Goal: Find specific page/section: Find specific page/section

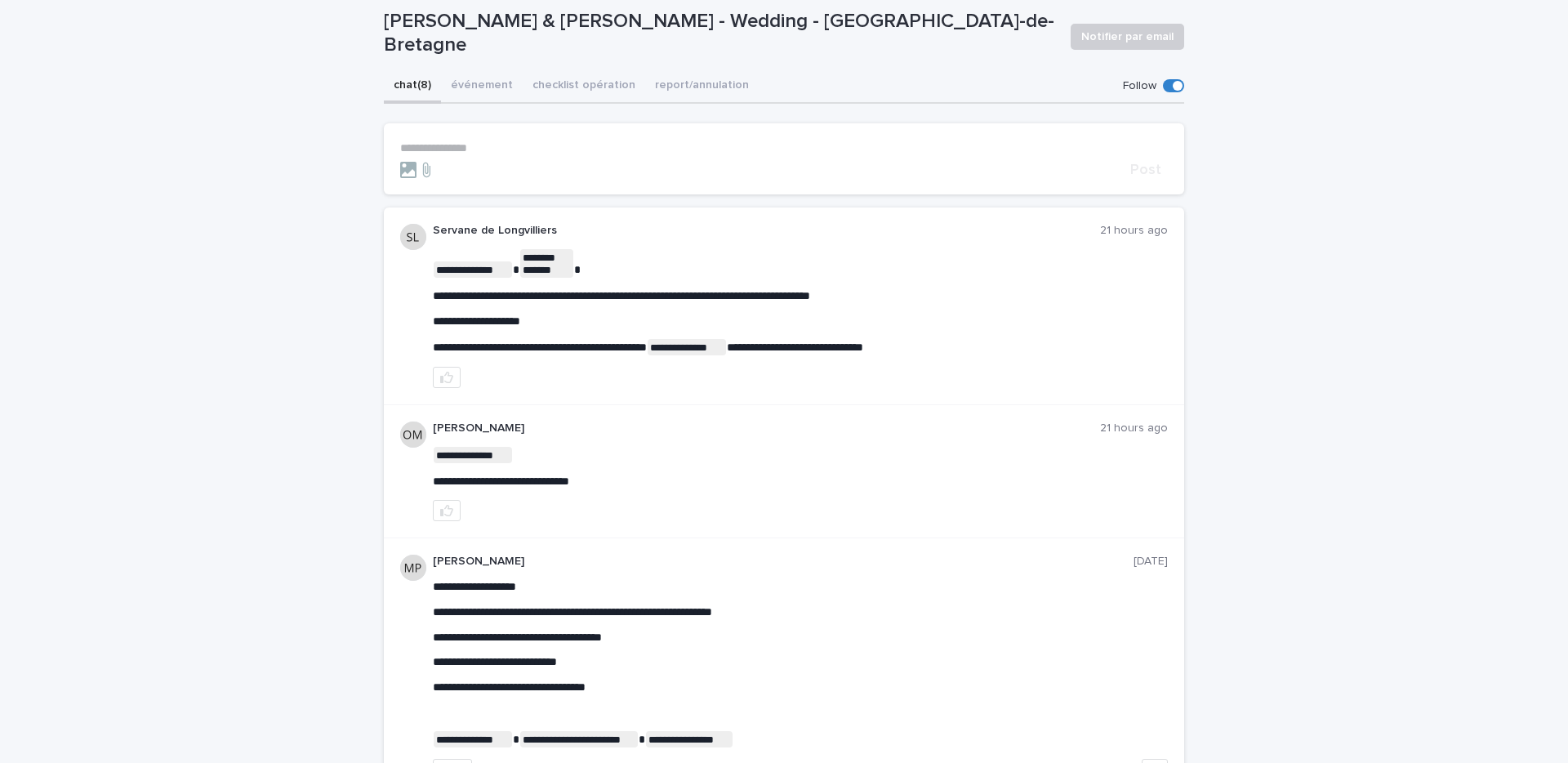
scroll to position [132, 0]
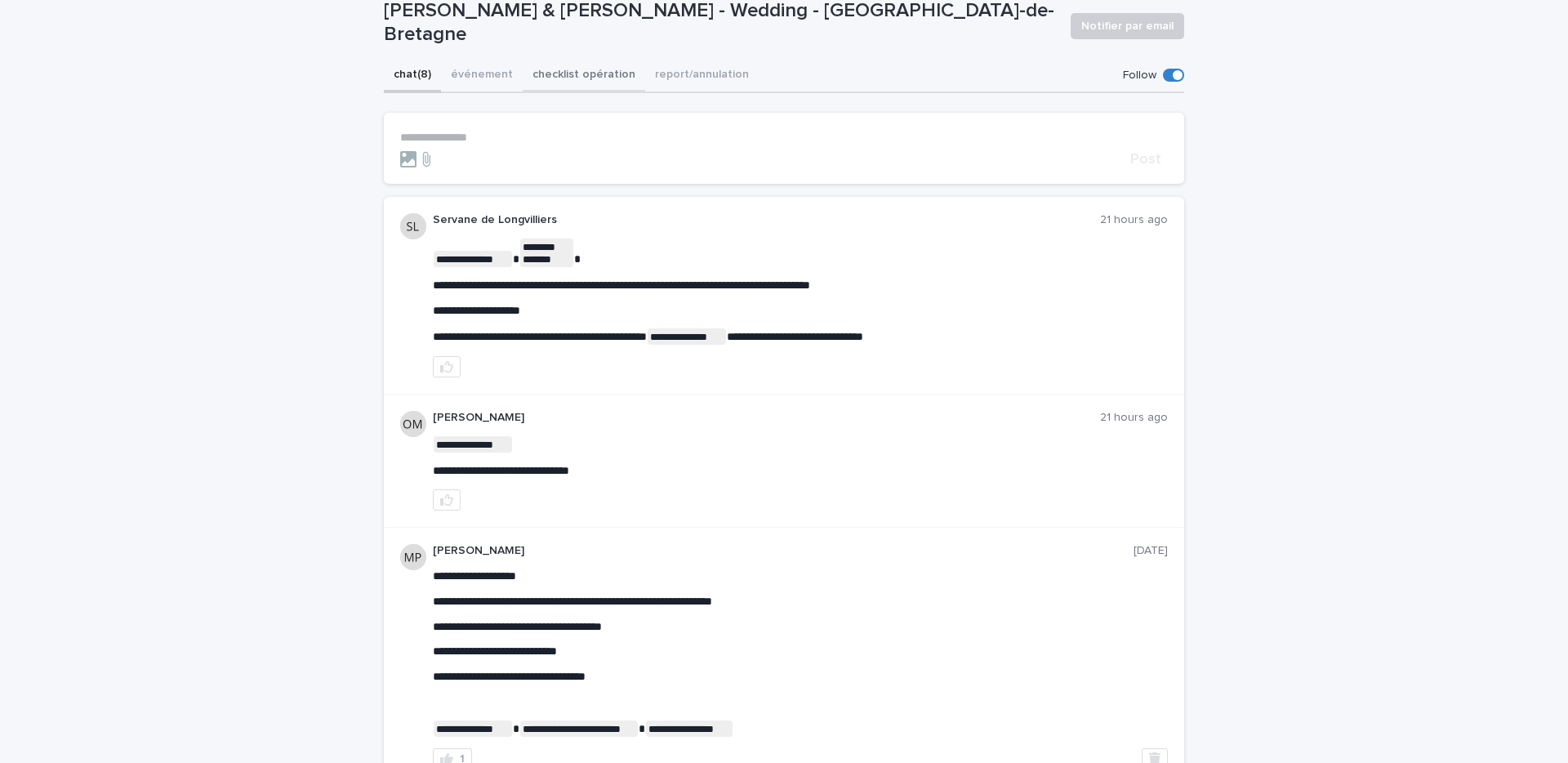
click at [555, 74] on button "checklist opération" at bounding box center [584, 75] width 122 height 34
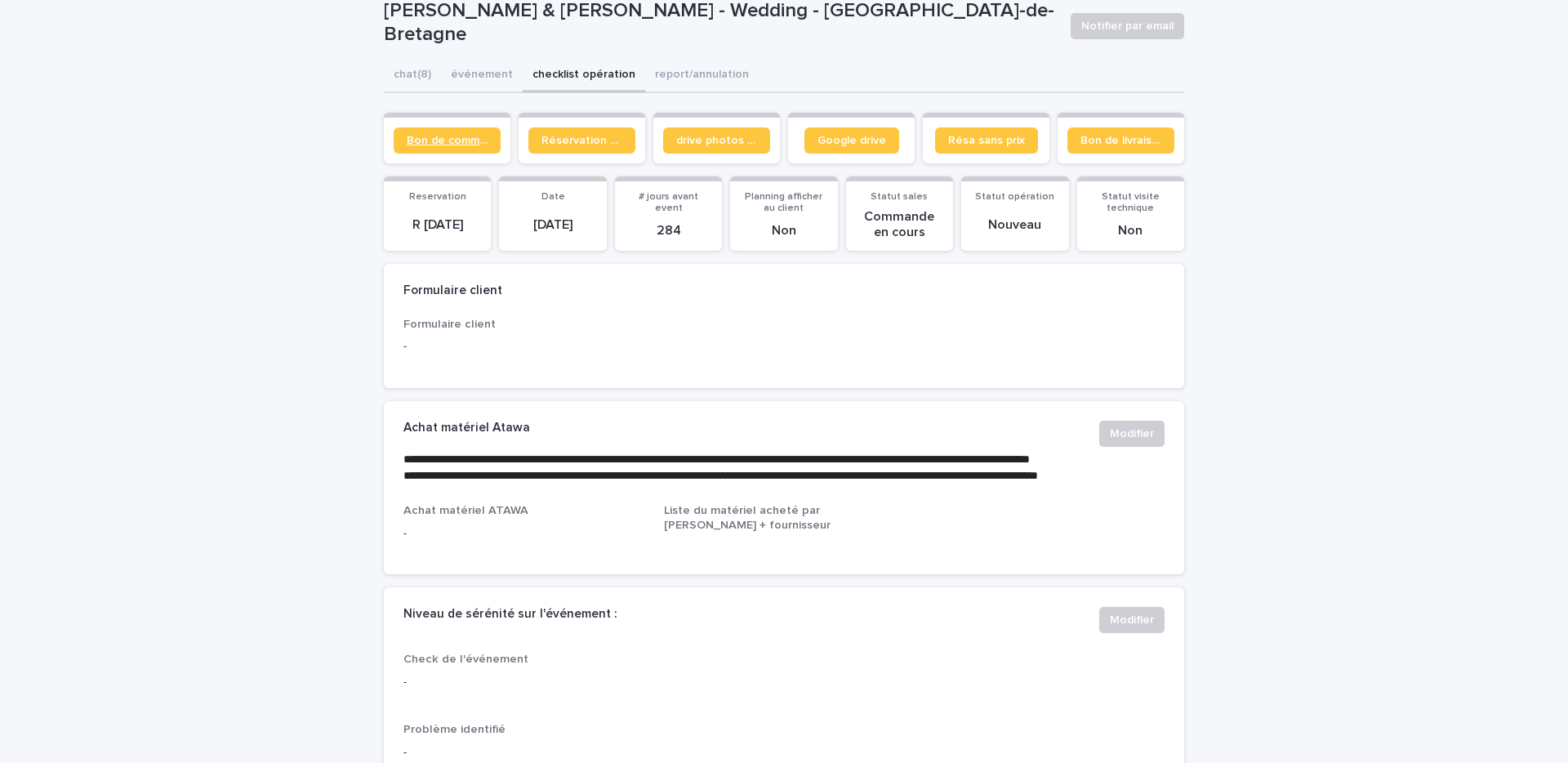
click at [451, 139] on span "Bon de commande" at bounding box center [447, 140] width 81 height 11
click at [423, 79] on button "chat (8)" at bounding box center [413, 75] width 58 height 34
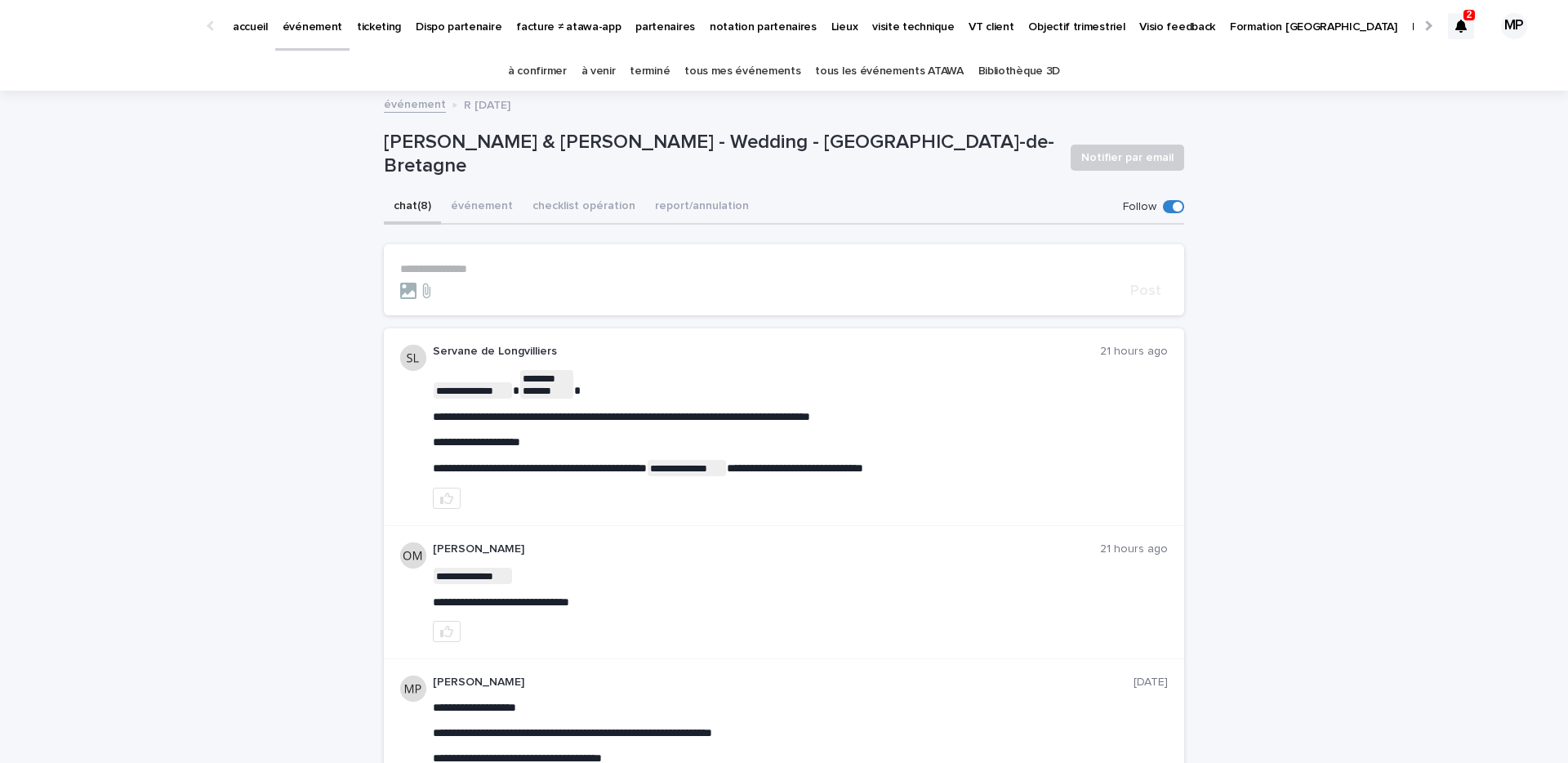
click at [374, 28] on p "ticketing" at bounding box center [379, 17] width 45 height 34
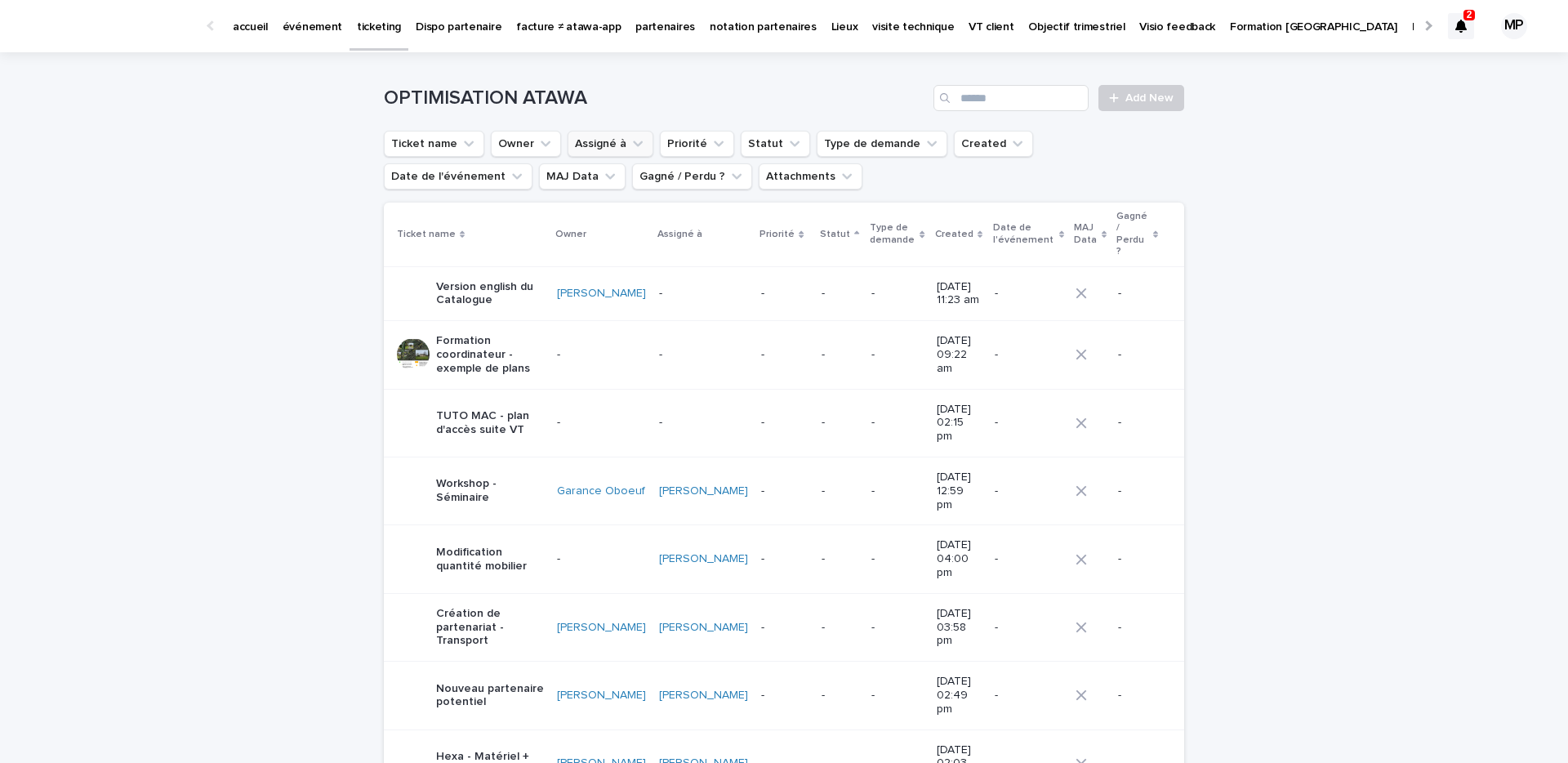
click at [630, 149] on icon "Assigné à" at bounding box center [638, 143] width 17 height 17
type input "******"
click at [653, 253] on div "[PERSON_NAME]" at bounding box center [673, 249] width 209 height 26
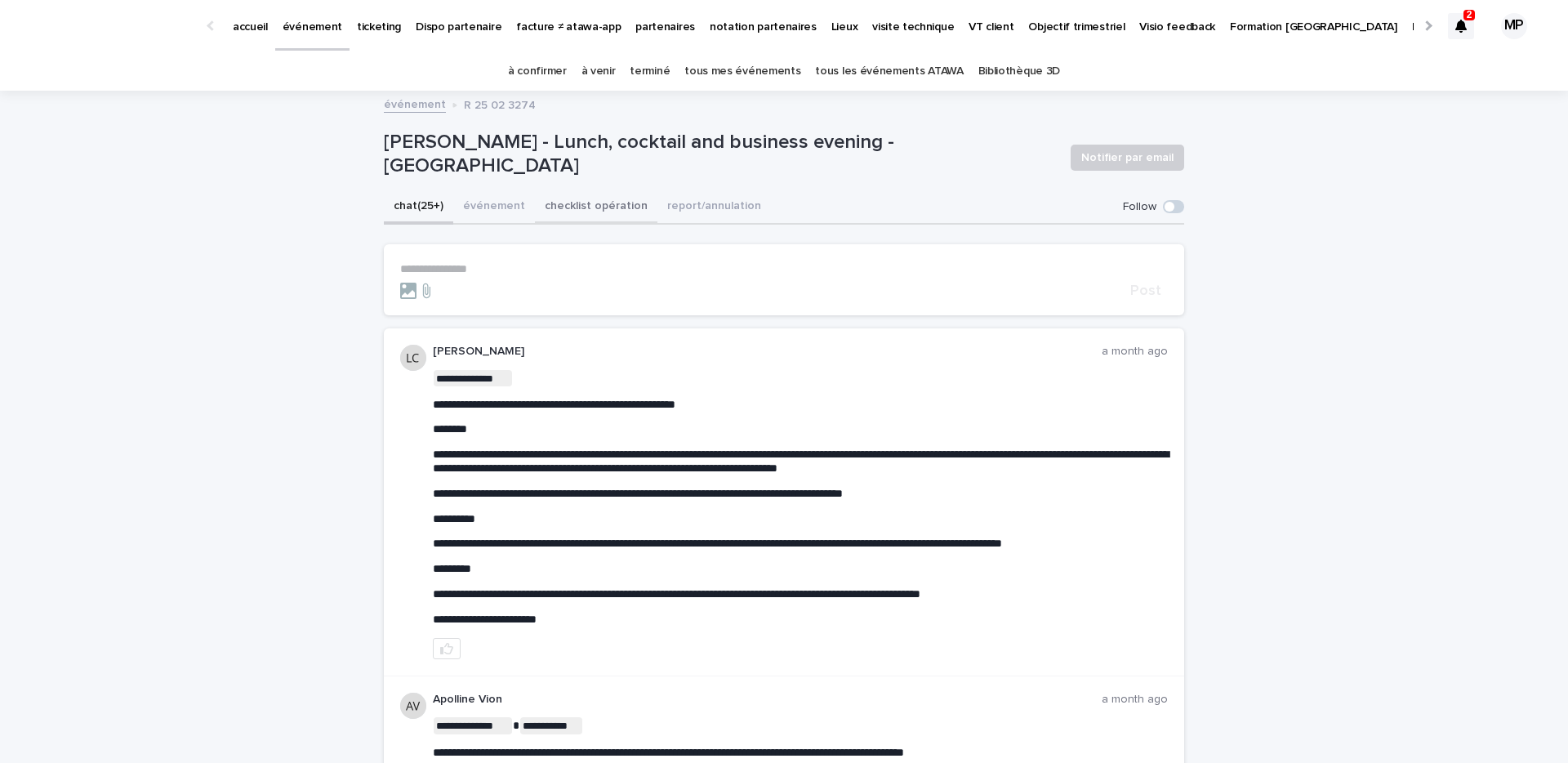
click at [574, 210] on button "checklist opération" at bounding box center [596, 207] width 122 height 34
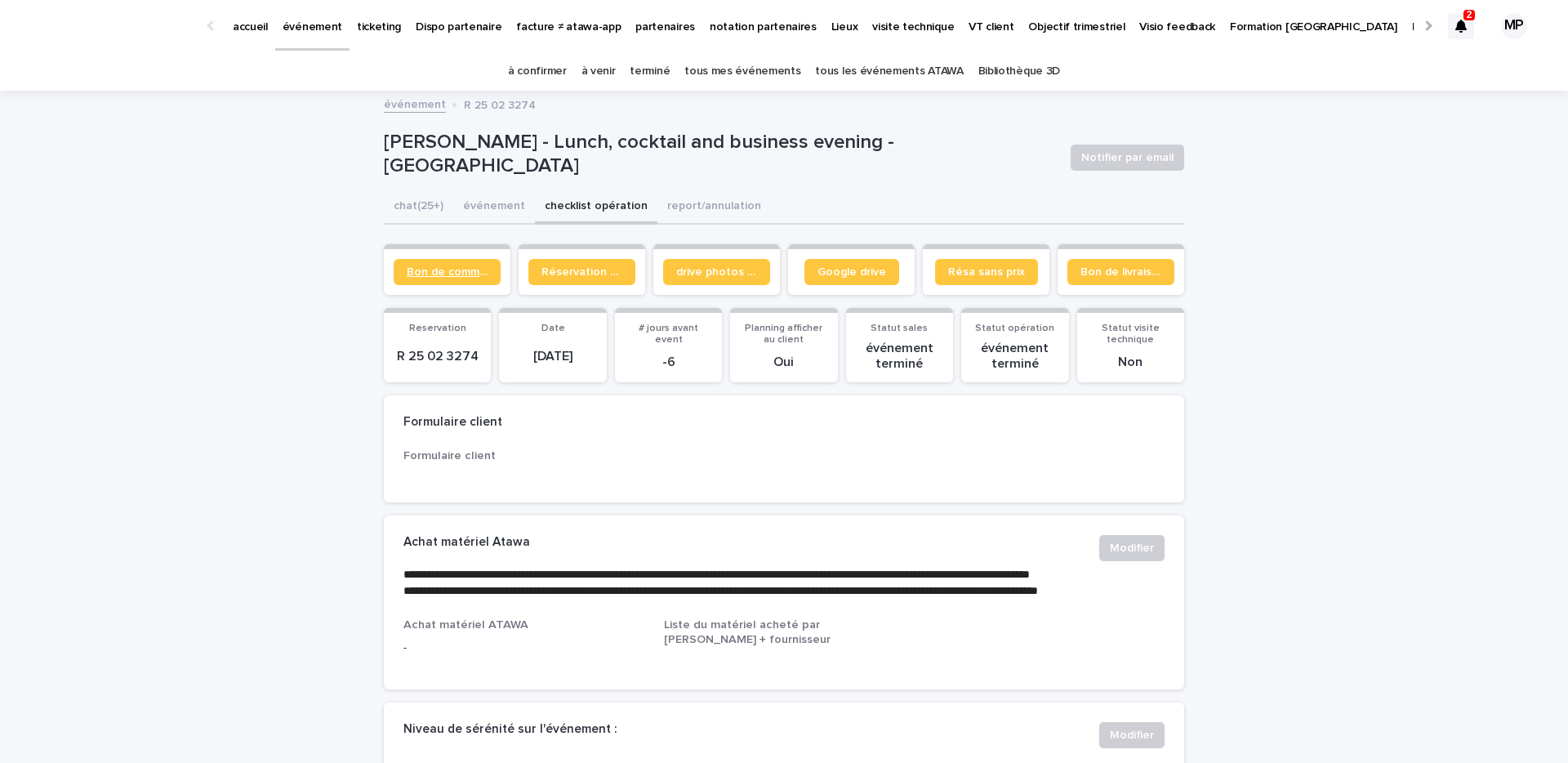
click at [447, 268] on span "Bon de commande" at bounding box center [447, 272] width 81 height 11
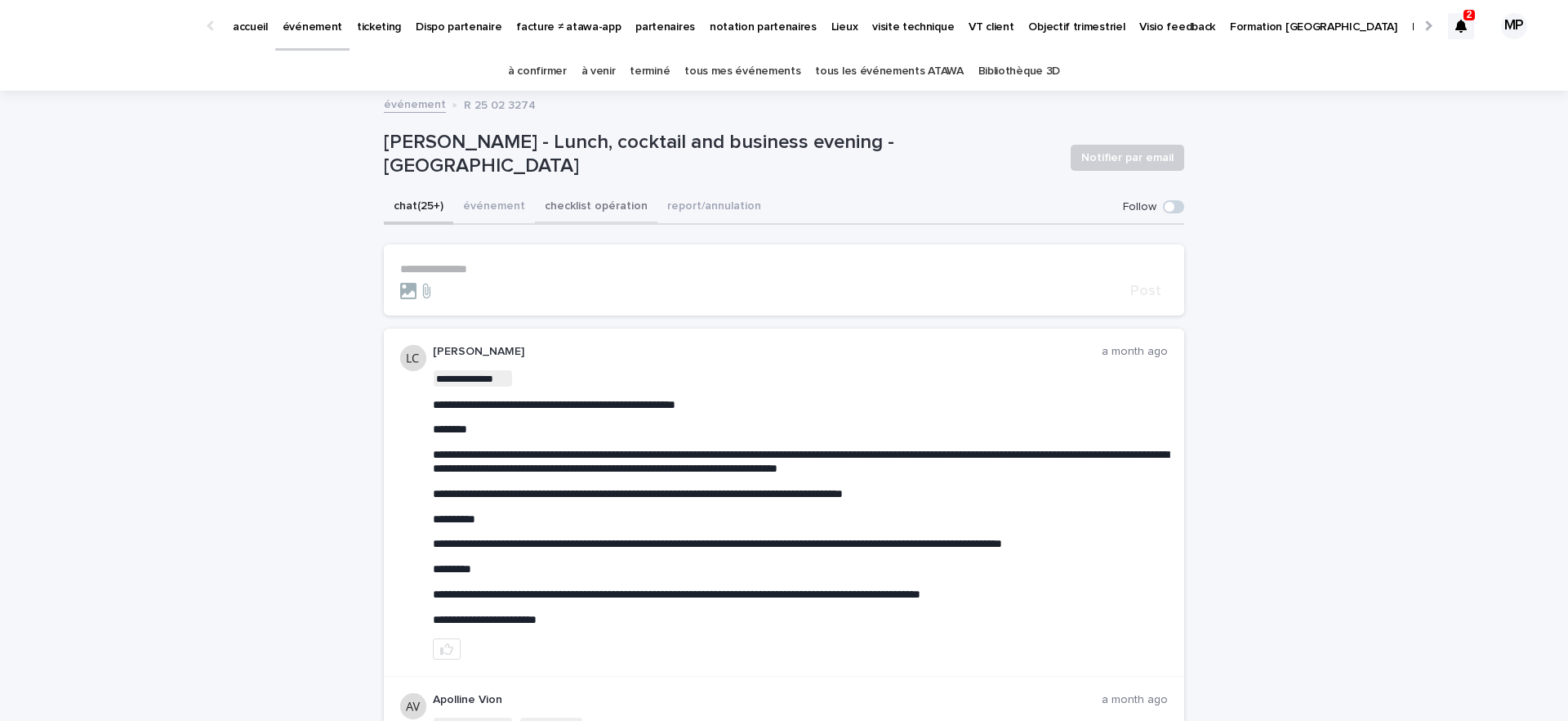
click at [565, 207] on button "checklist opération" at bounding box center [596, 207] width 122 height 34
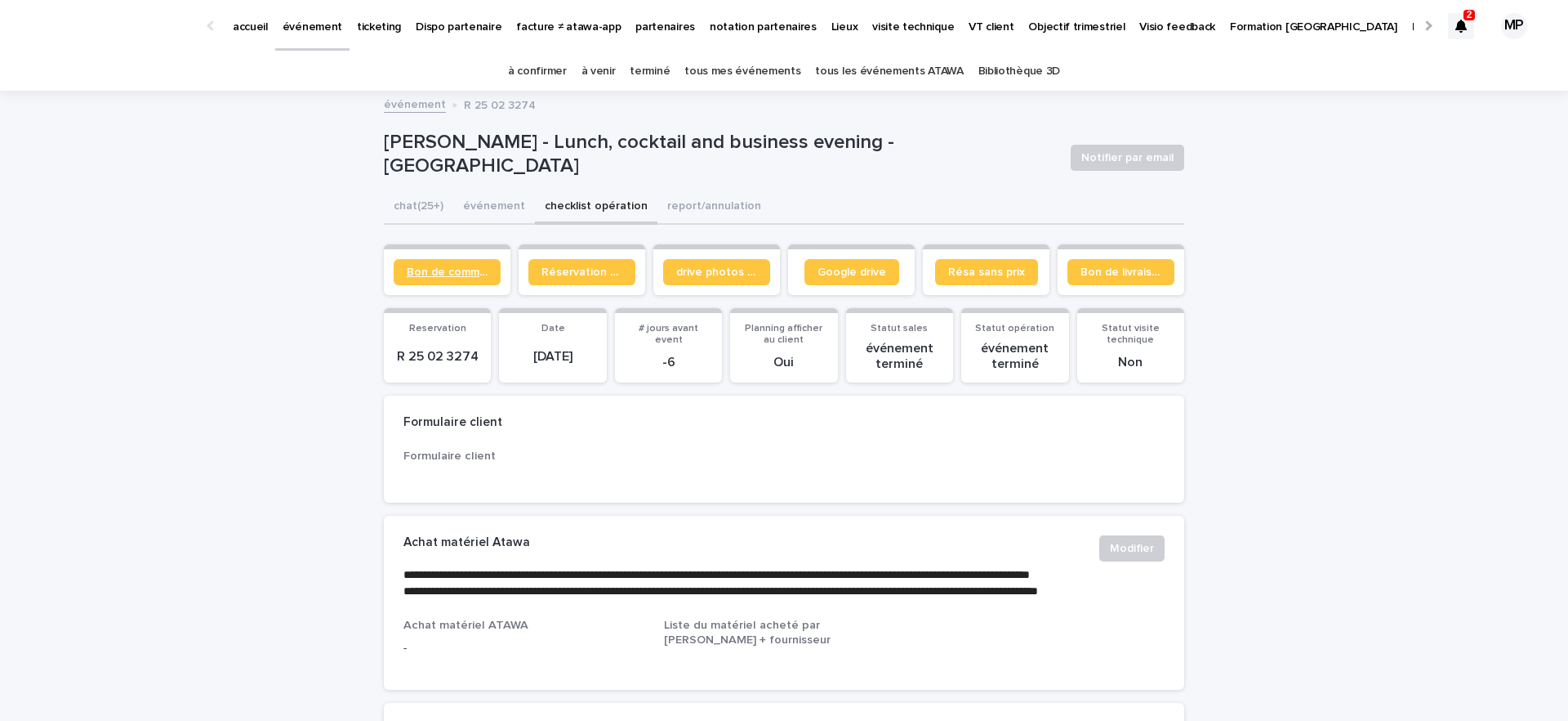
click at [457, 278] on link "Bon de commande" at bounding box center [447, 272] width 107 height 26
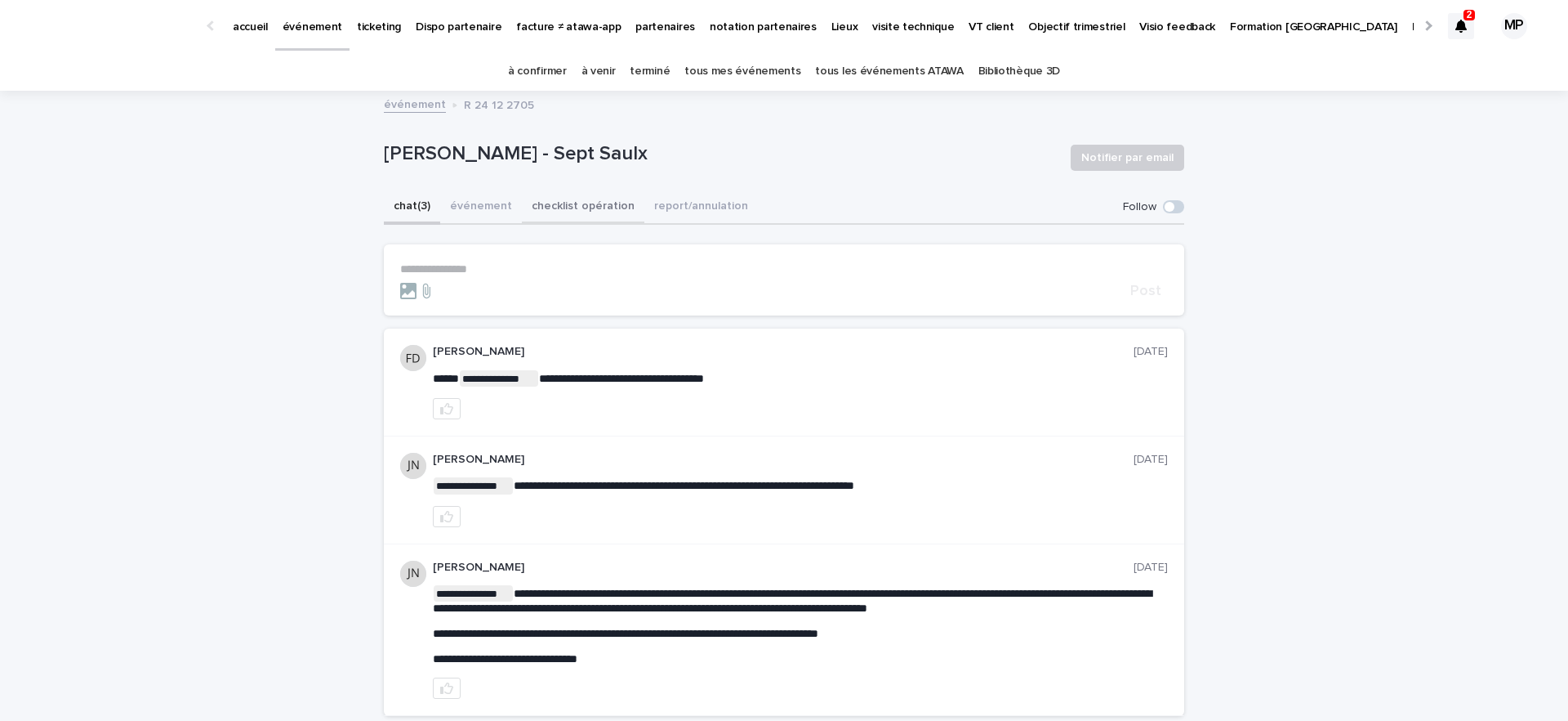
click at [567, 208] on button "checklist opération" at bounding box center [583, 207] width 122 height 34
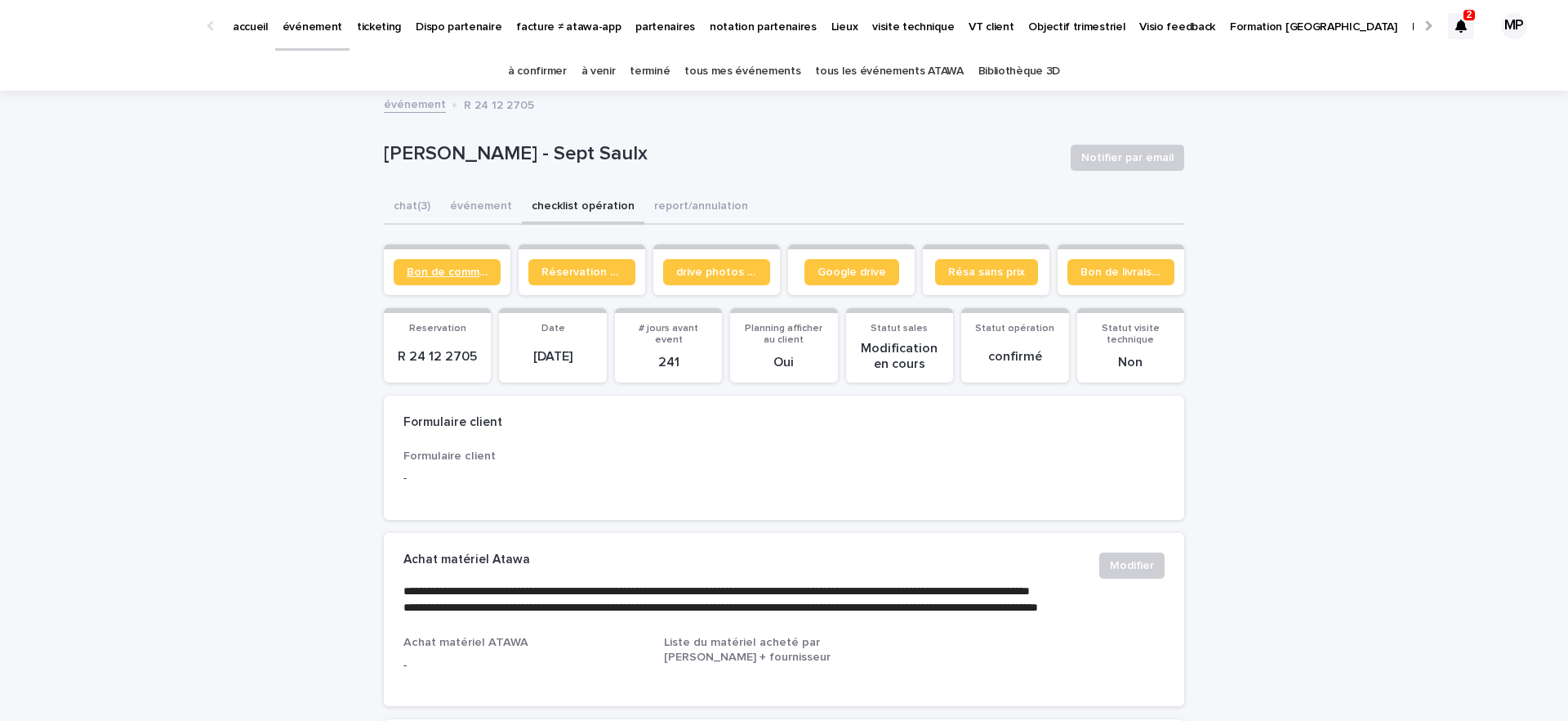
click at [440, 273] on span "Bon de commande" at bounding box center [447, 271] width 81 height 11
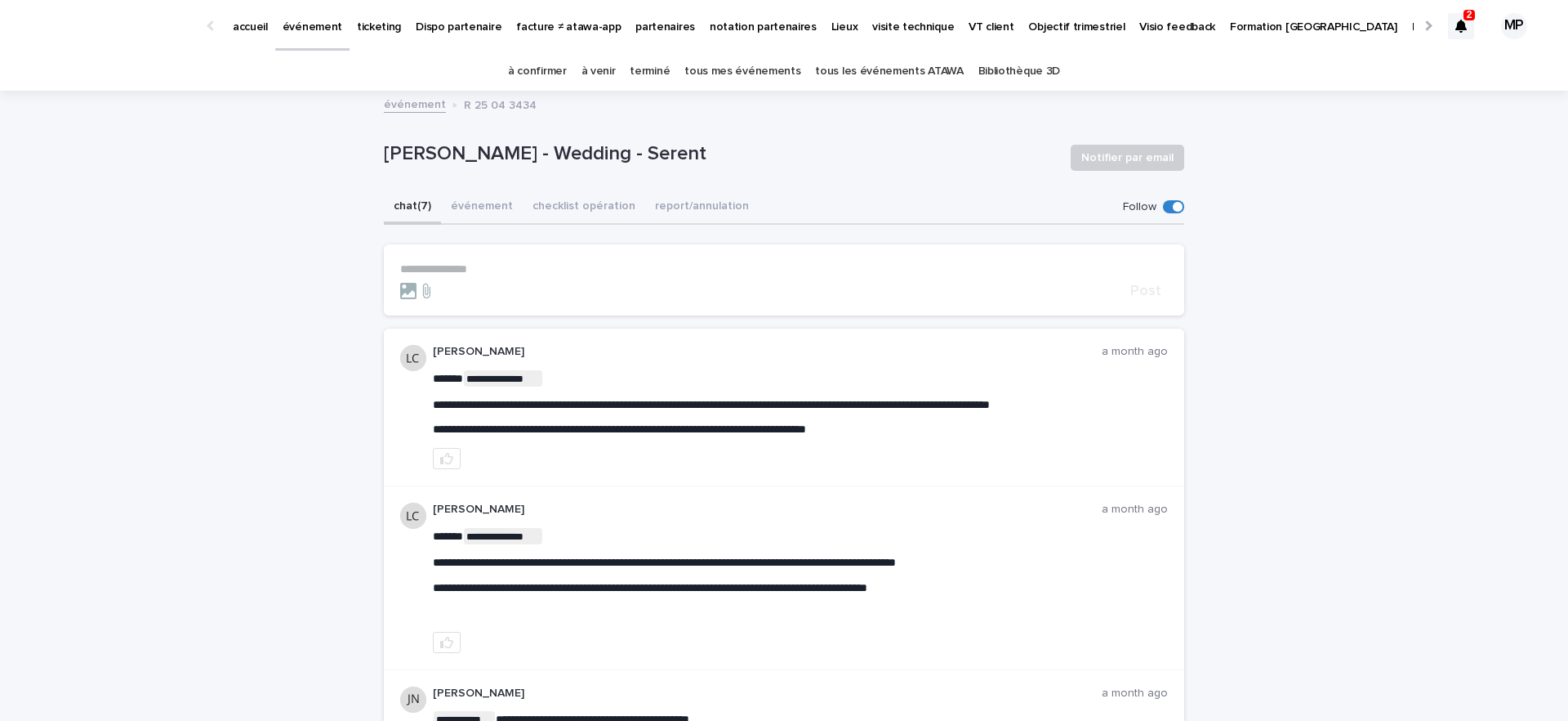
click at [575, 214] on button "checklist opération" at bounding box center [584, 207] width 122 height 34
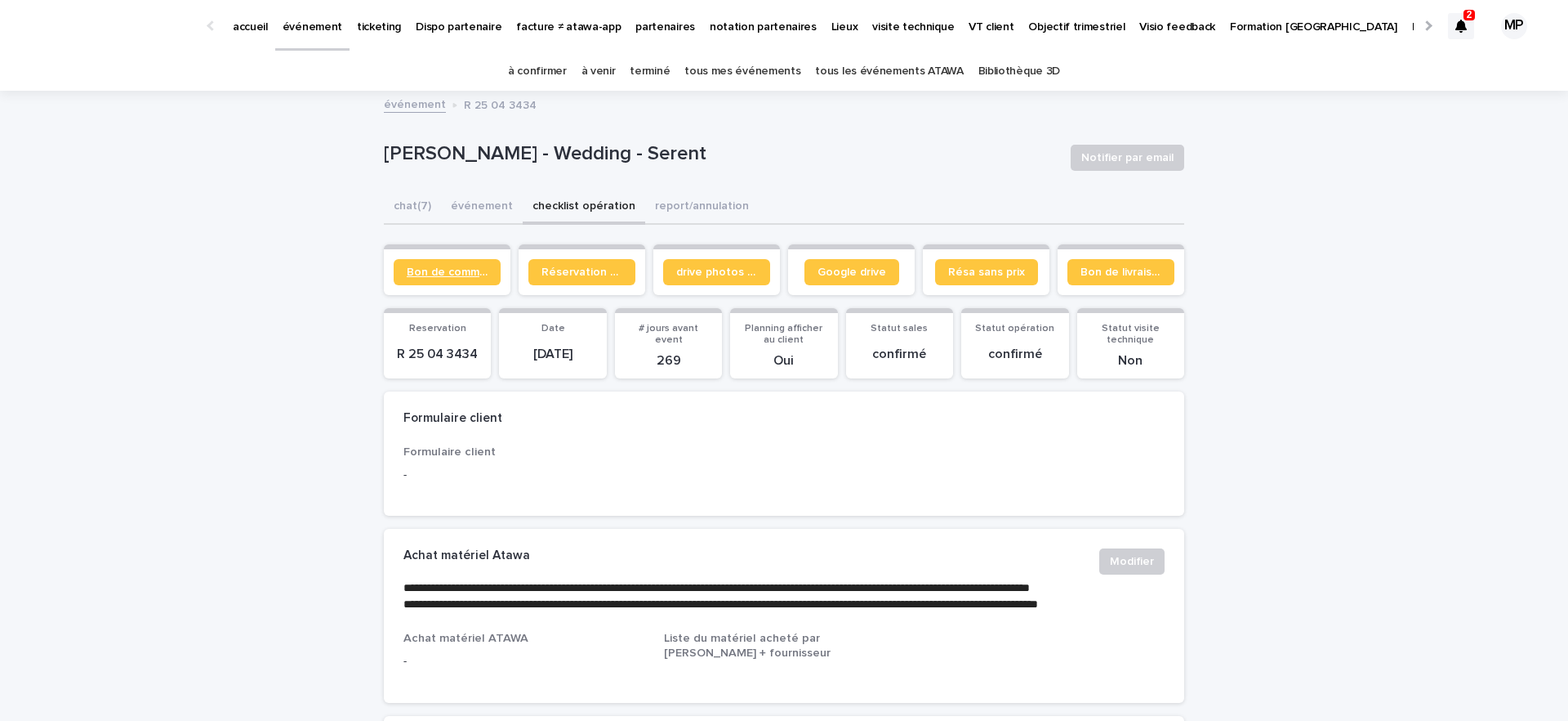
click at [465, 270] on span "Bon de commande" at bounding box center [447, 271] width 81 height 11
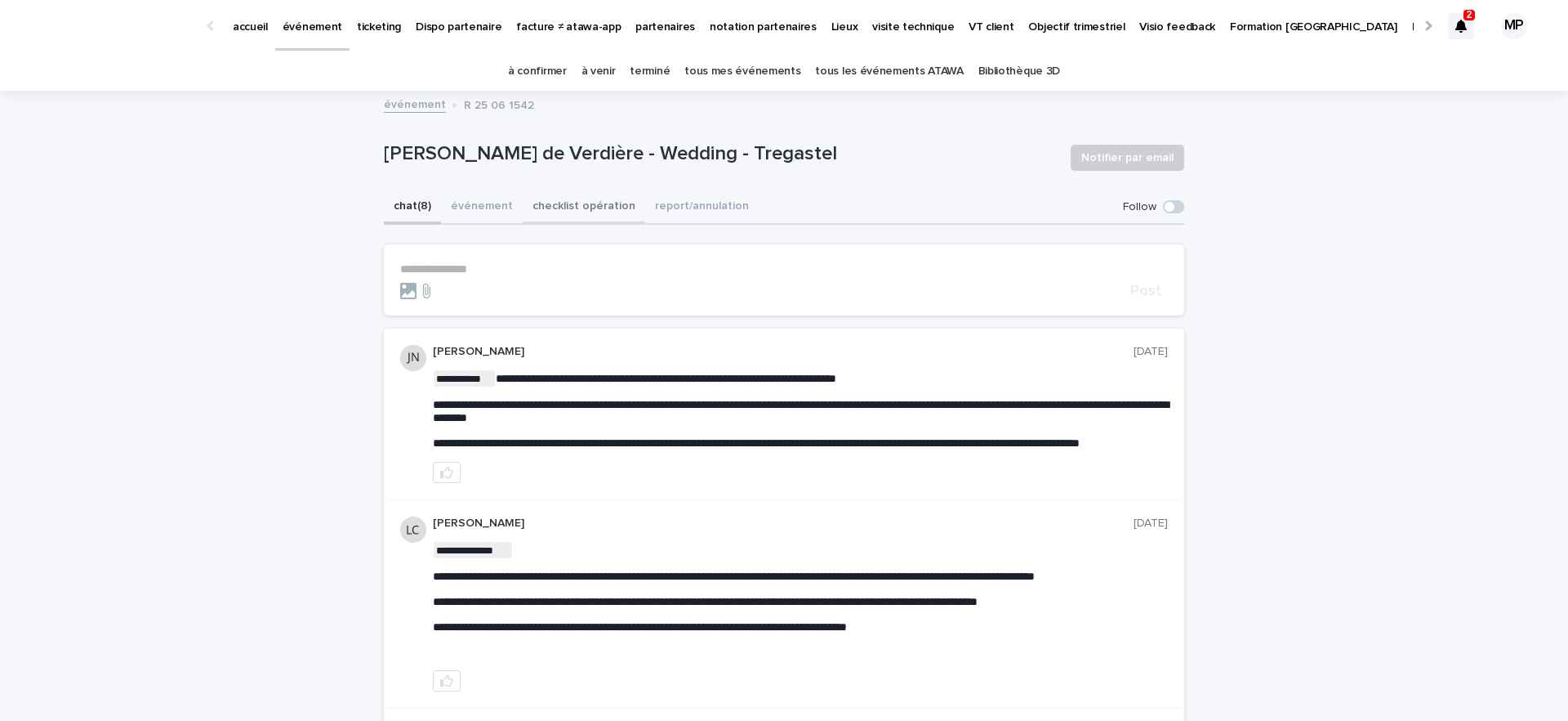
click at [572, 210] on button "checklist opération" at bounding box center [584, 207] width 122 height 34
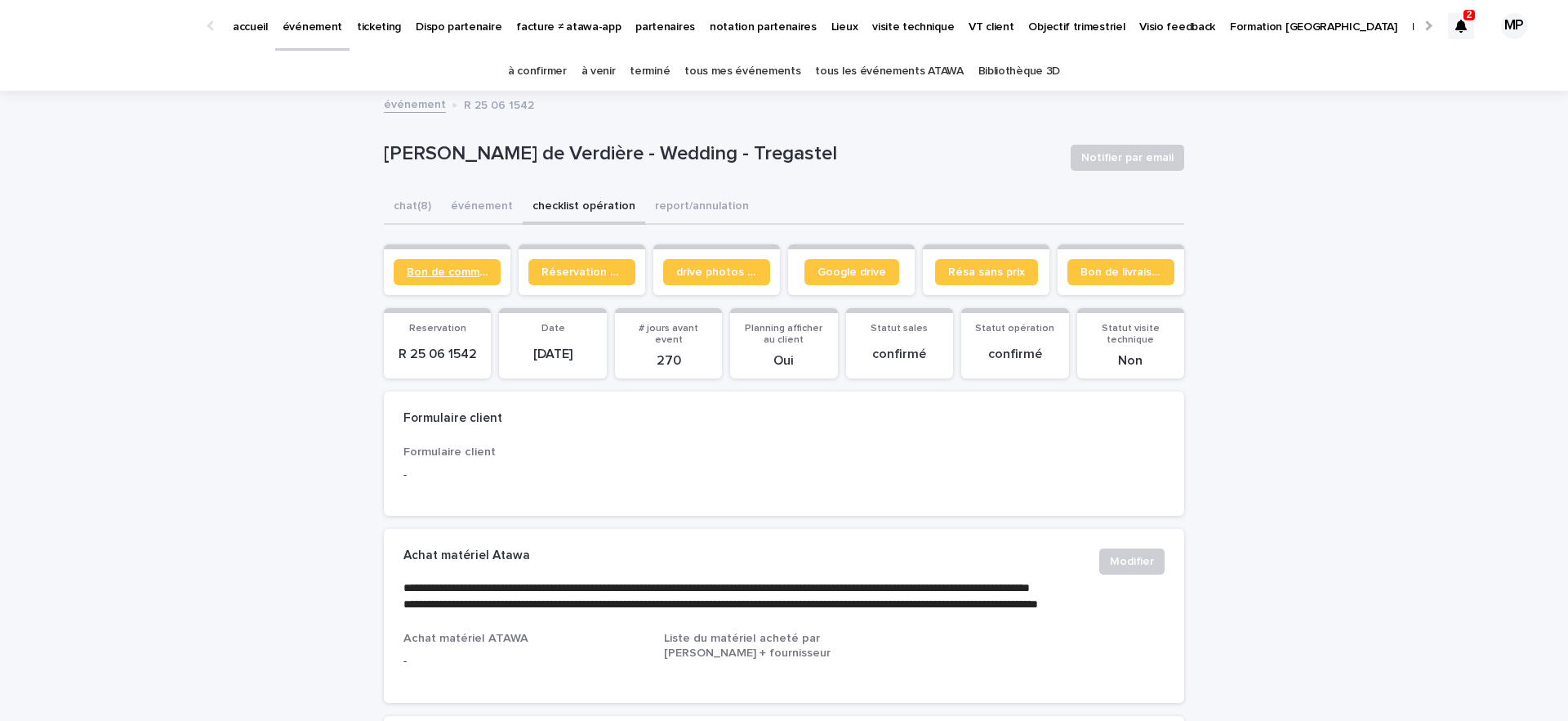
click at [477, 262] on link "Bon de commande" at bounding box center [447, 272] width 107 height 26
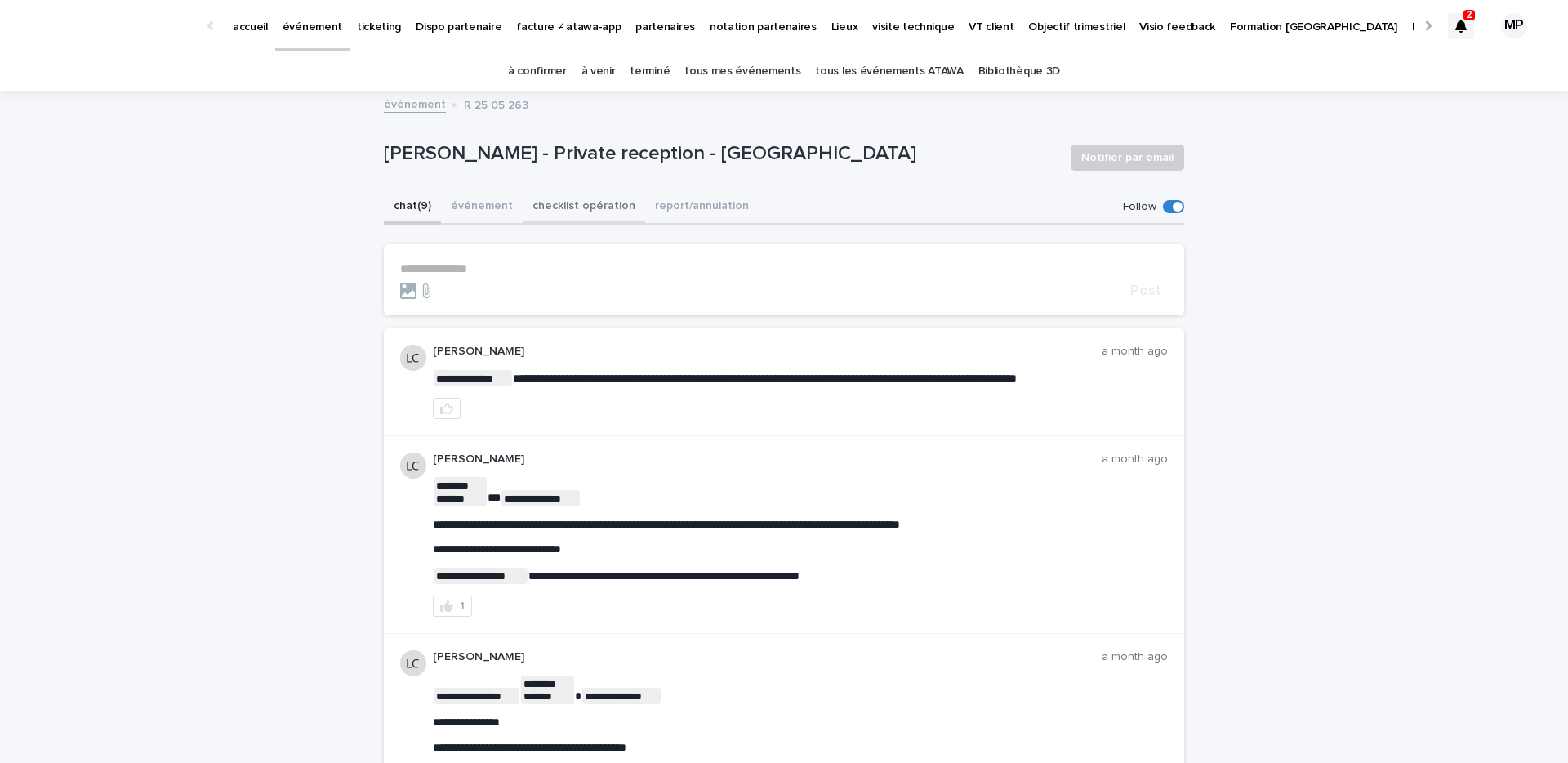
click at [581, 215] on button "checklist opération" at bounding box center [584, 207] width 122 height 34
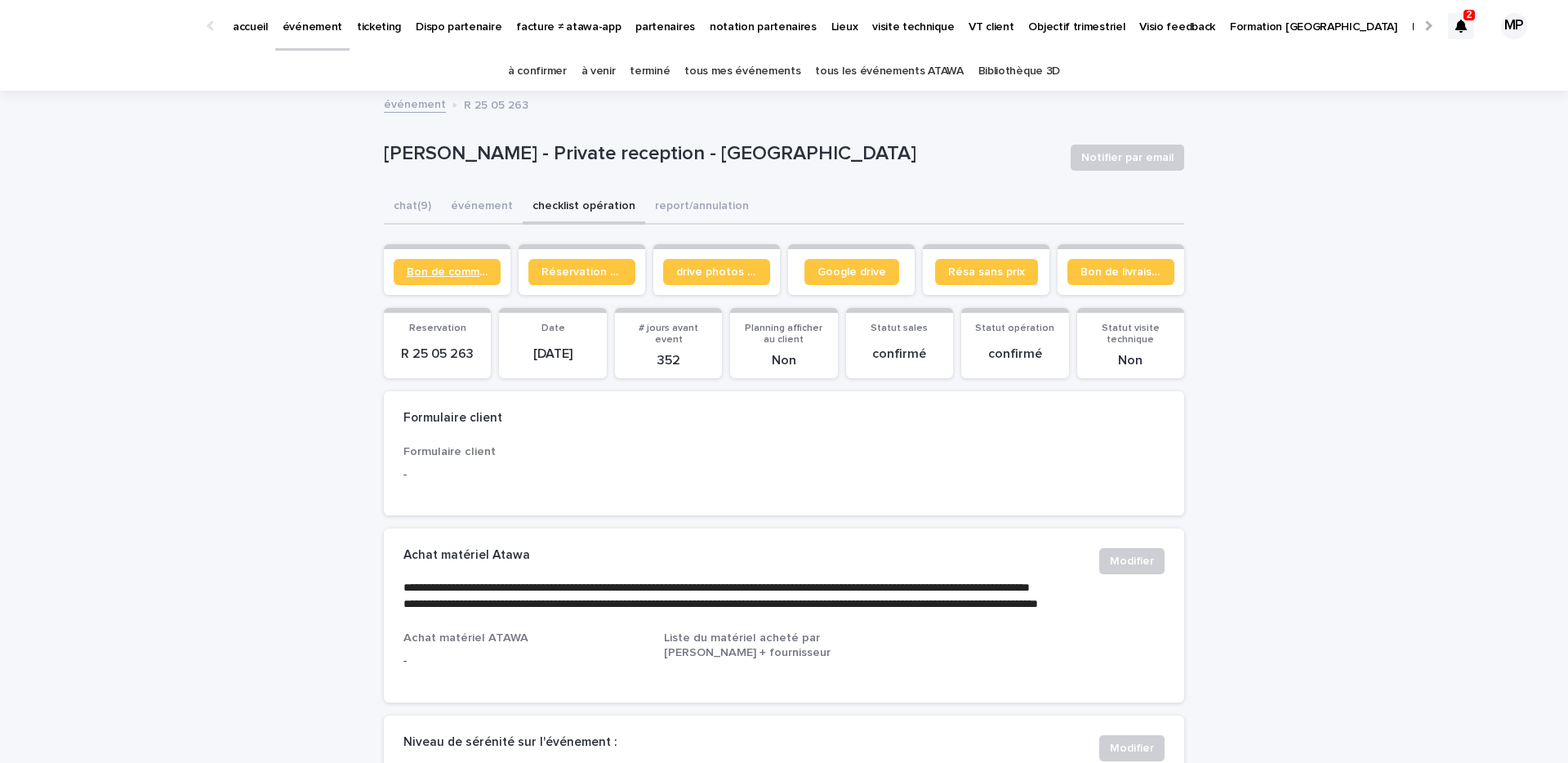
click at [442, 273] on span "Bon de commande" at bounding box center [447, 272] width 81 height 11
